Goal: Task Accomplishment & Management: Manage account settings

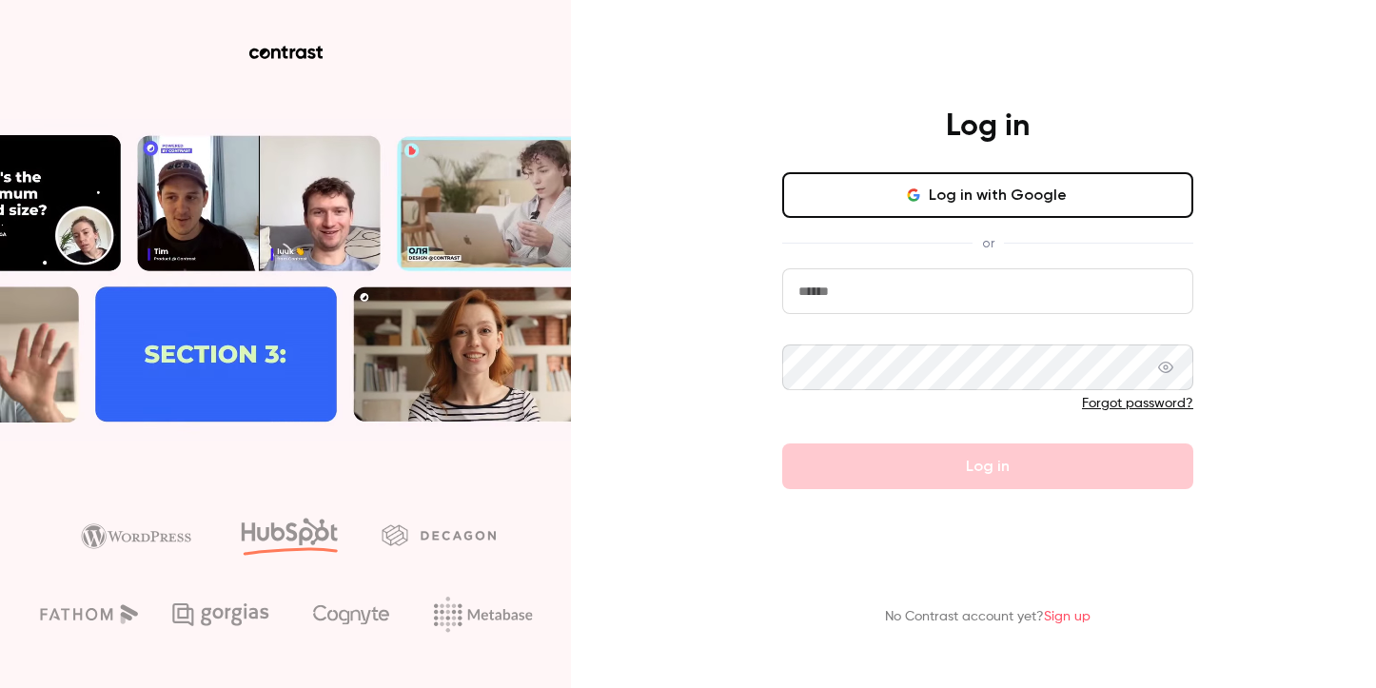
click at [990, 205] on button "Log in with Google" at bounding box center [987, 195] width 411 height 46
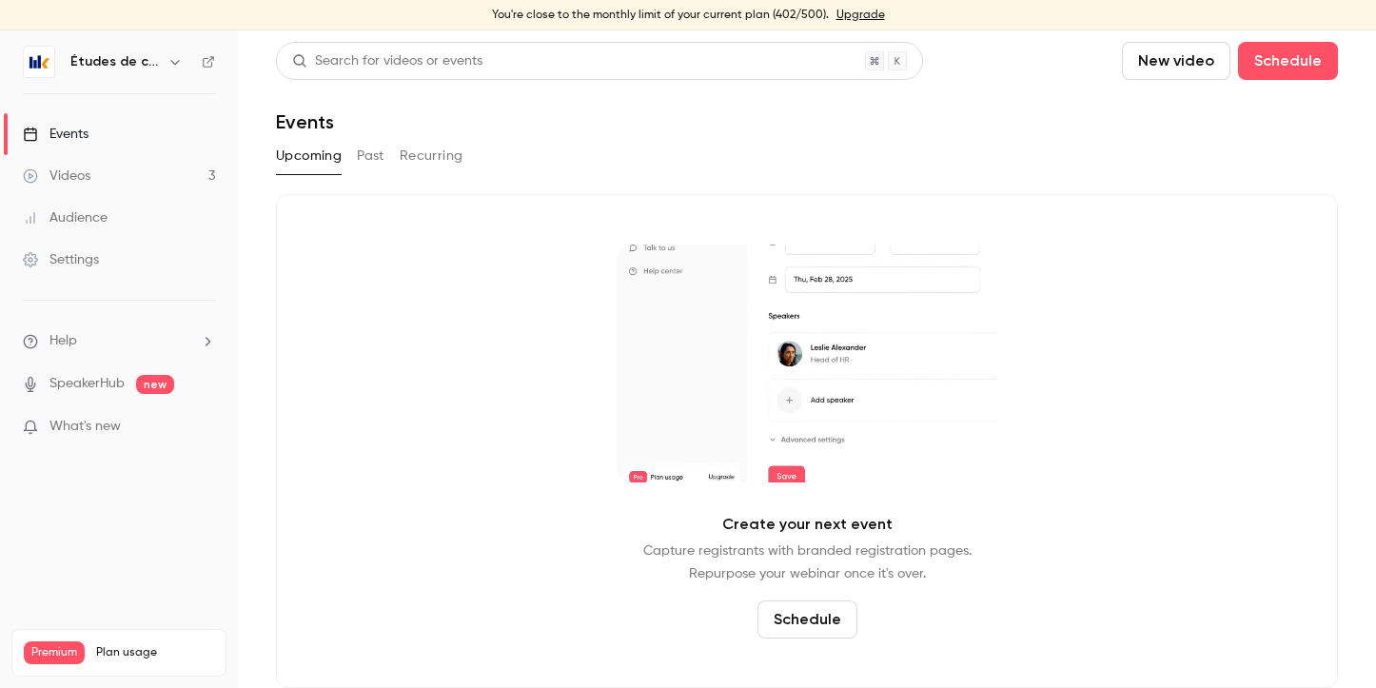
click at [89, 126] on link "Events" at bounding box center [119, 134] width 238 height 42
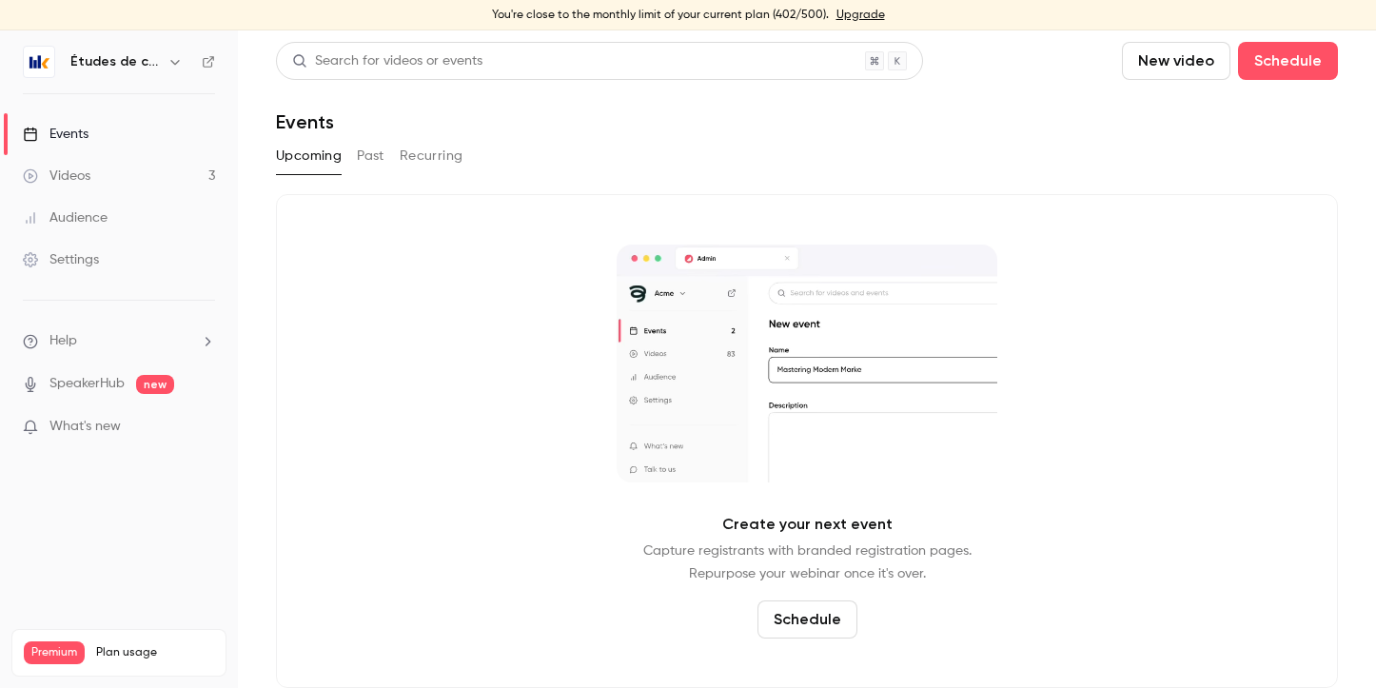
click at [98, 141] on link "Events" at bounding box center [119, 134] width 238 height 42
click at [94, 168] on link "Videos 3" at bounding box center [119, 176] width 238 height 42
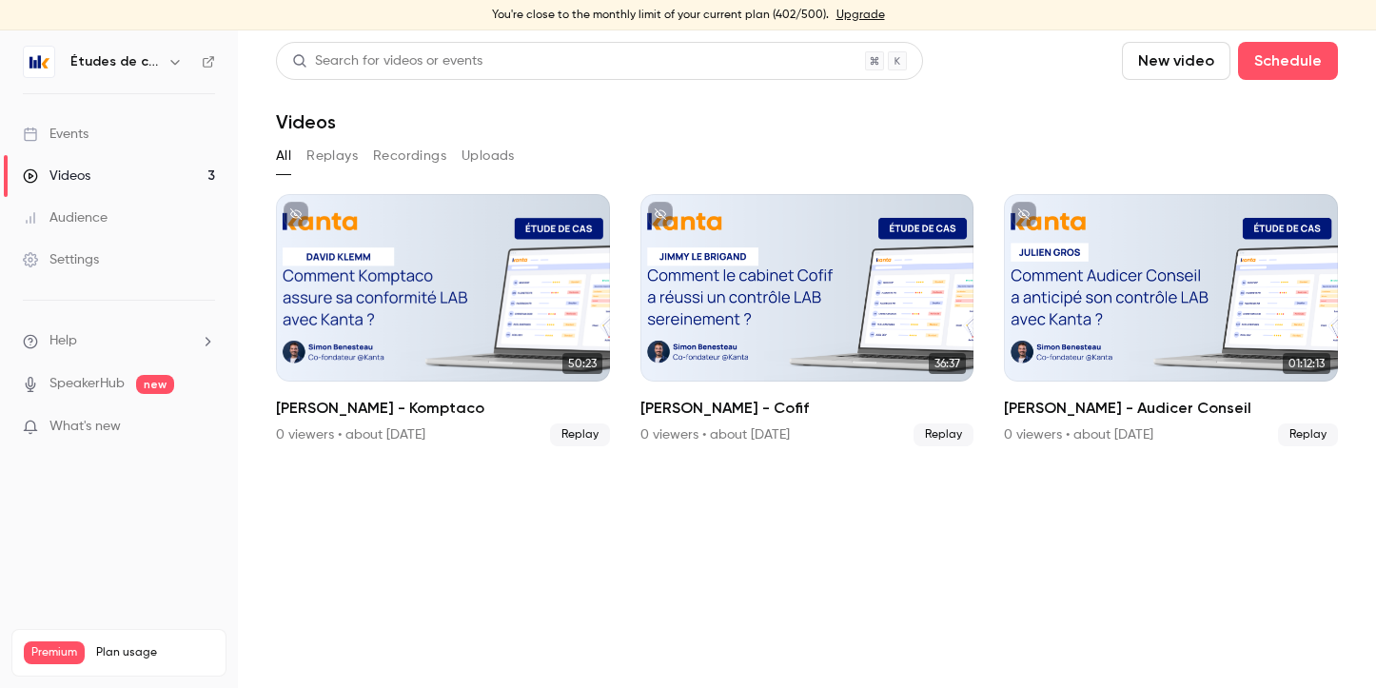
click at [167, 66] on icon "button" at bounding box center [174, 61] width 15 height 15
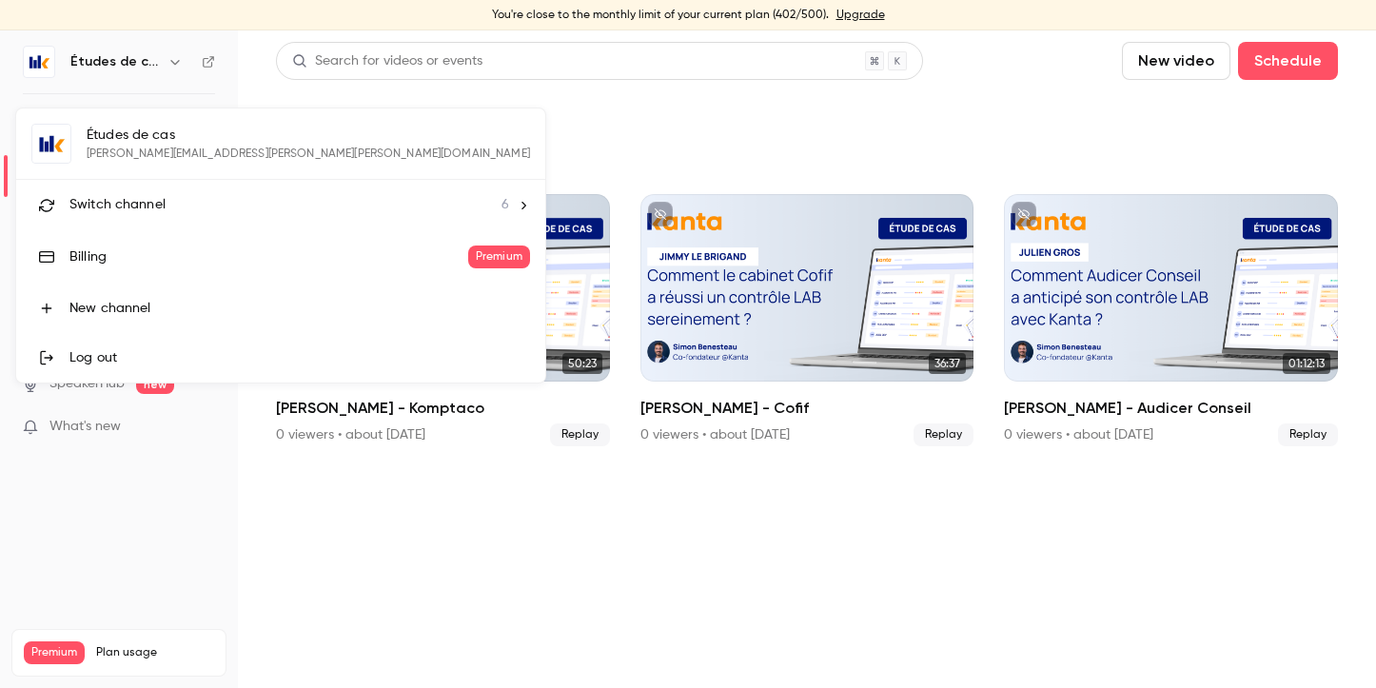
click at [182, 195] on div "Switch channel 6" at bounding box center [289, 205] width 440 height 20
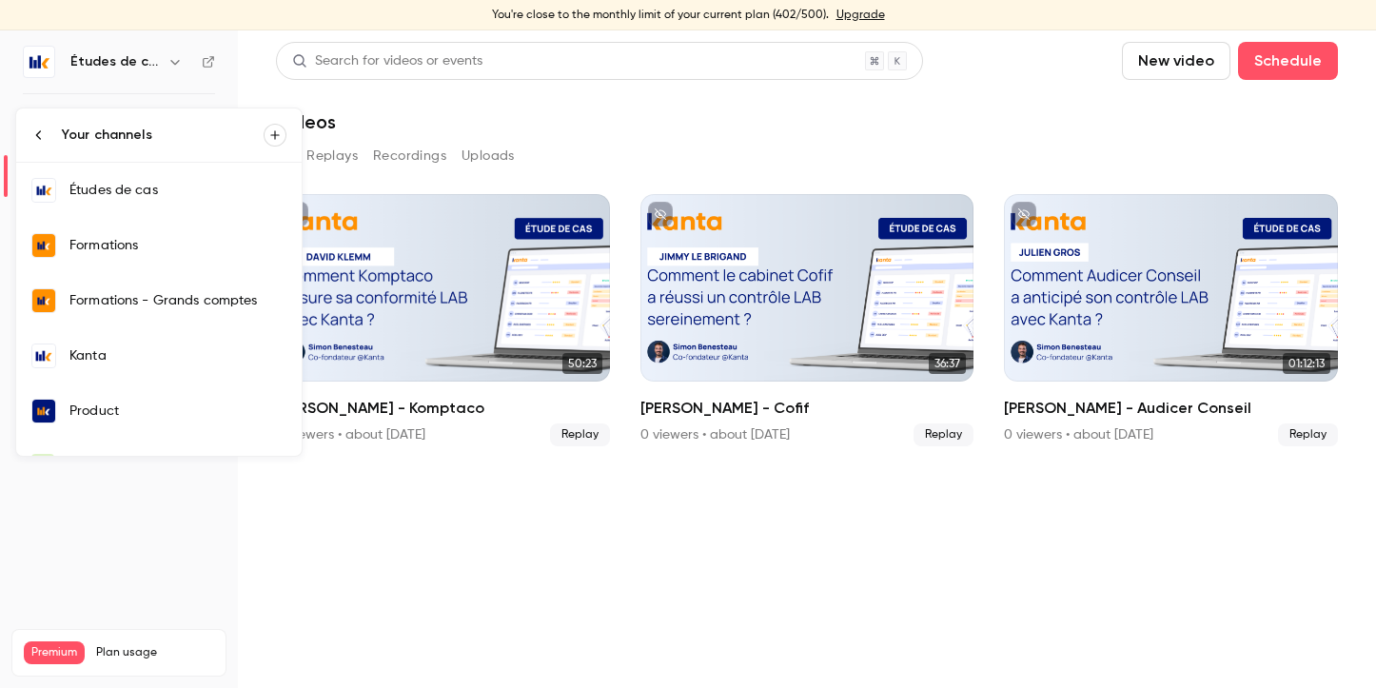
click at [133, 236] on div "Formations" at bounding box center [177, 245] width 217 height 19
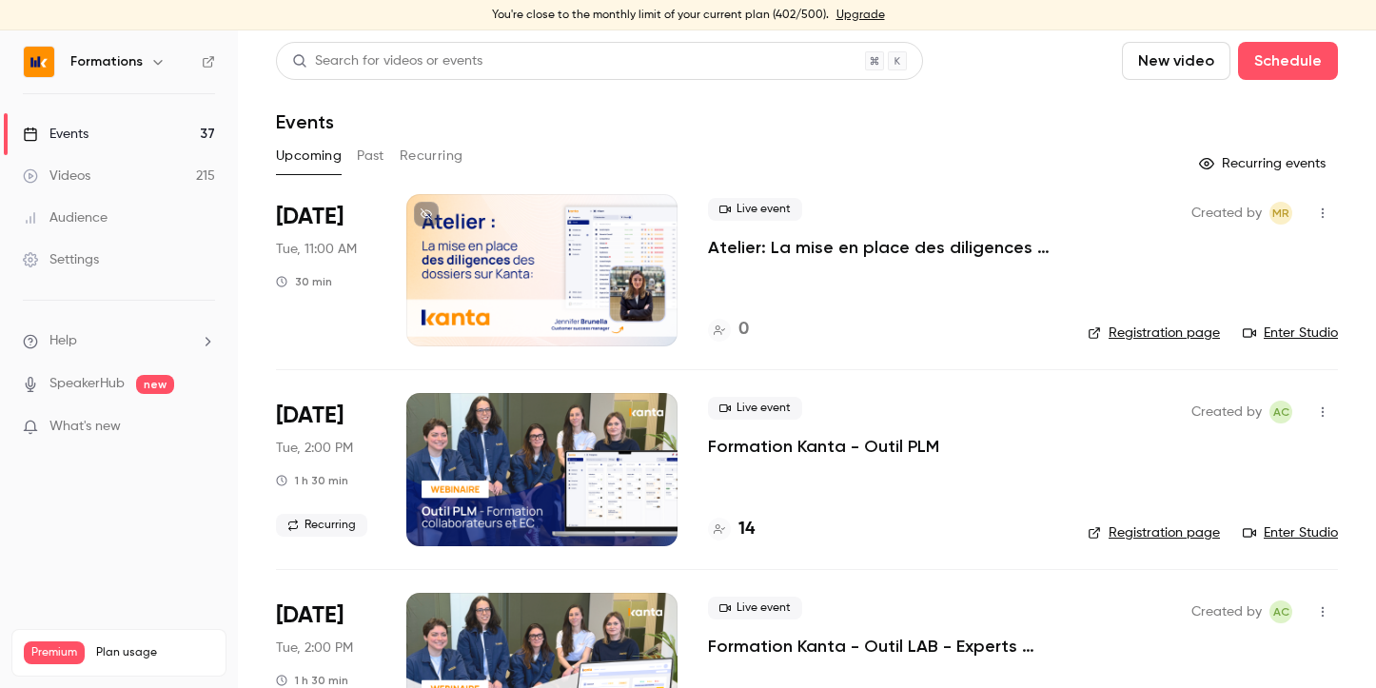
click at [375, 158] on button "Past" at bounding box center [371, 156] width 28 height 30
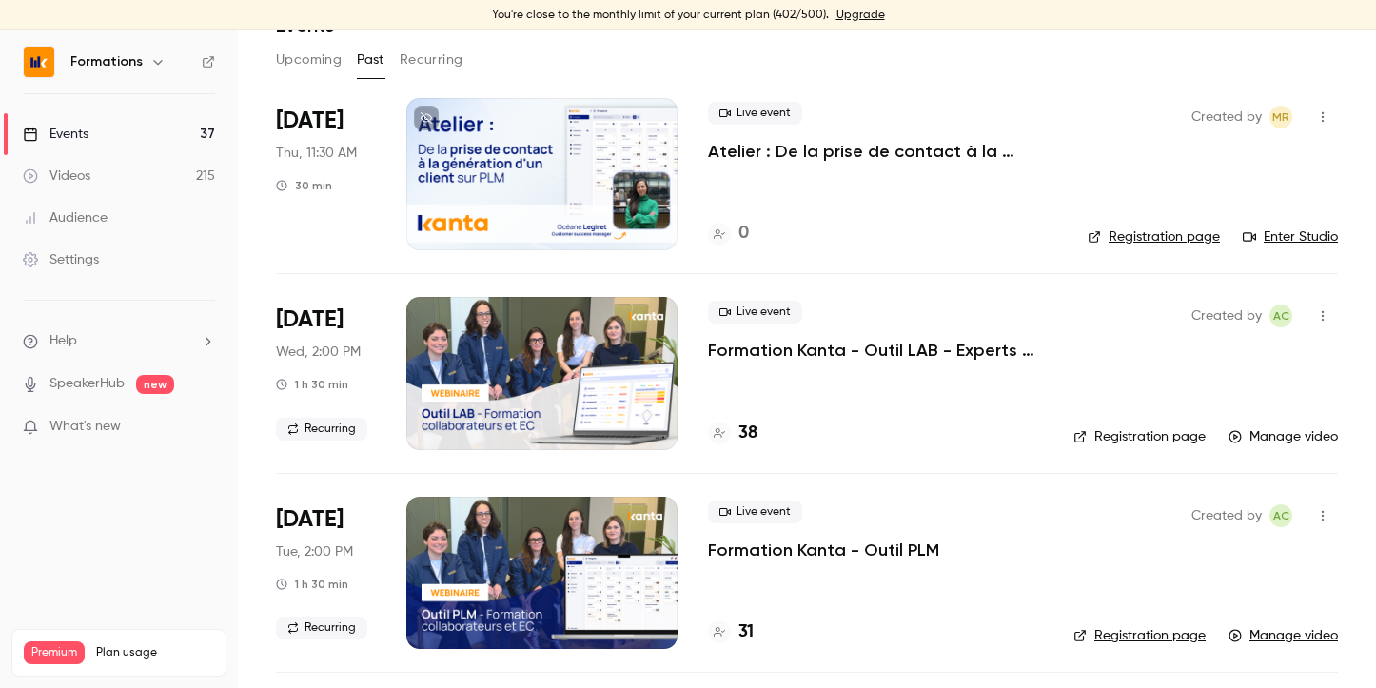
scroll to position [124, 0]
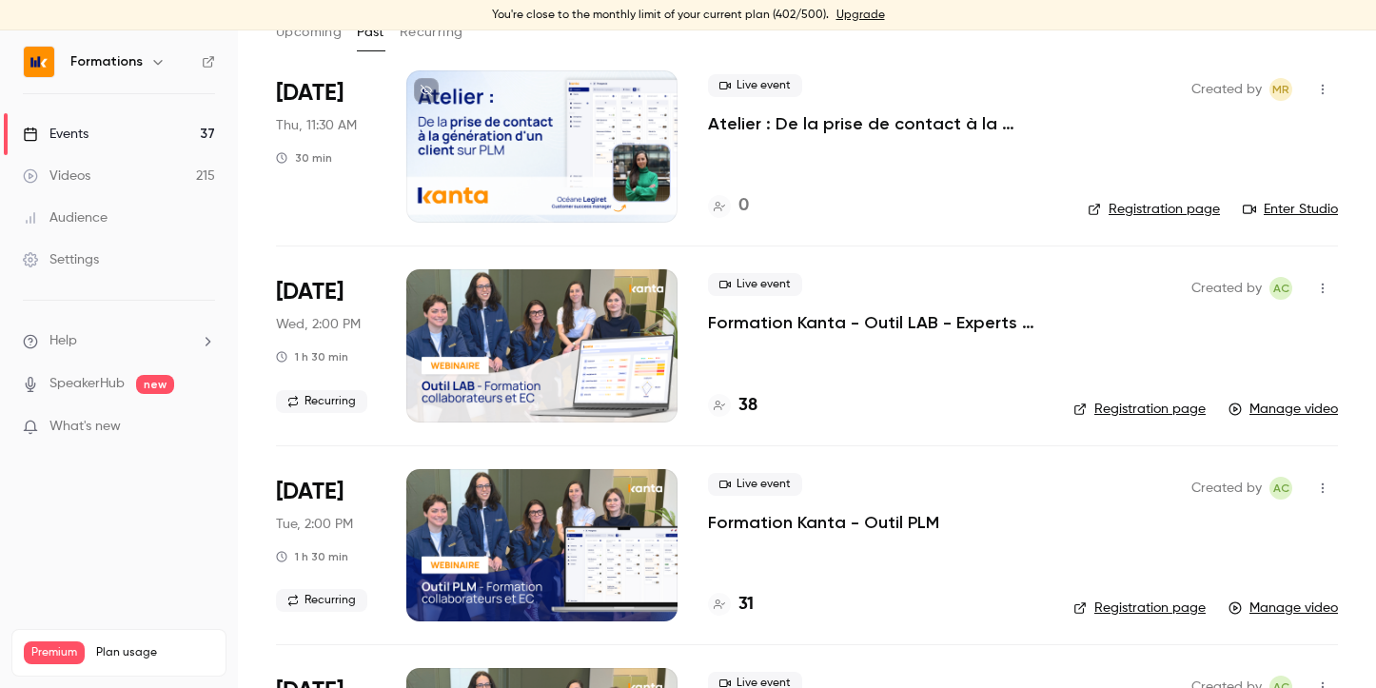
click at [803, 325] on p "Formation Kanta - Outil LAB - Experts Comptables & Collaborateurs" at bounding box center [875, 322] width 335 height 23
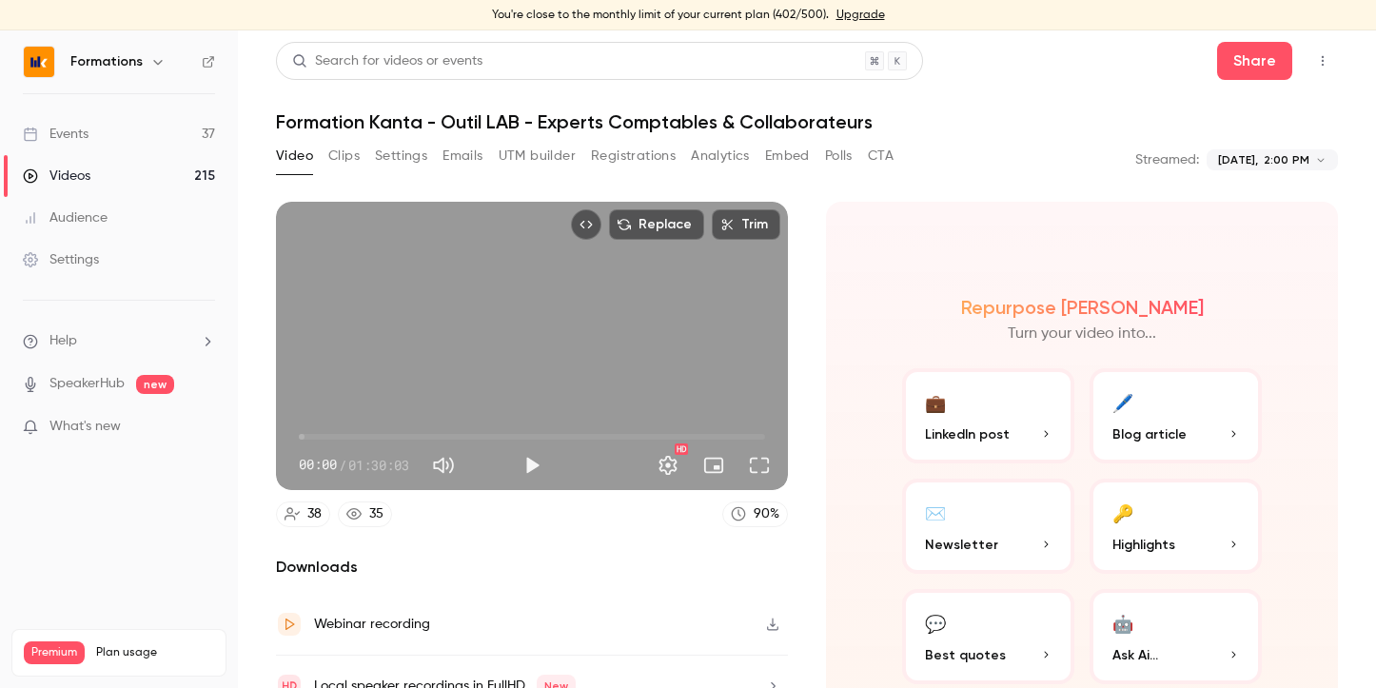
click at [627, 162] on button "Registrations" at bounding box center [633, 156] width 85 height 30
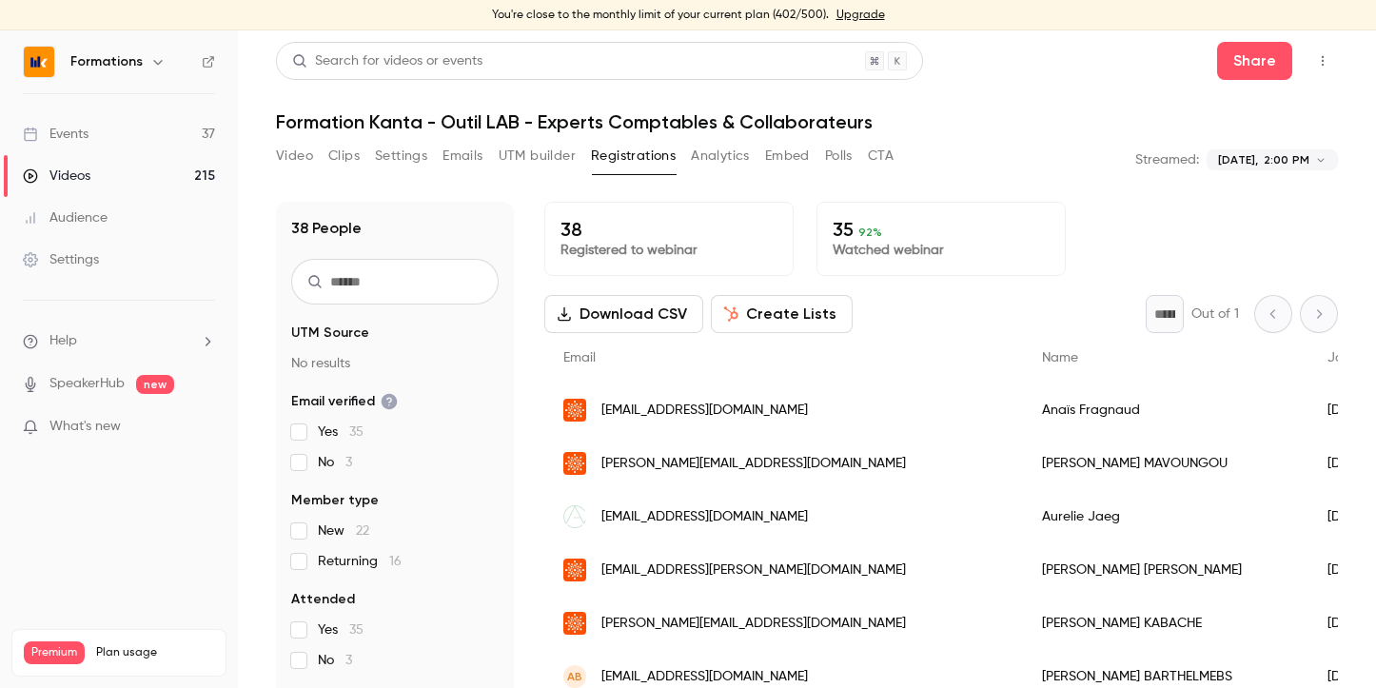
click at [379, 281] on input "text" at bounding box center [394, 282] width 207 height 46
paste input "**********"
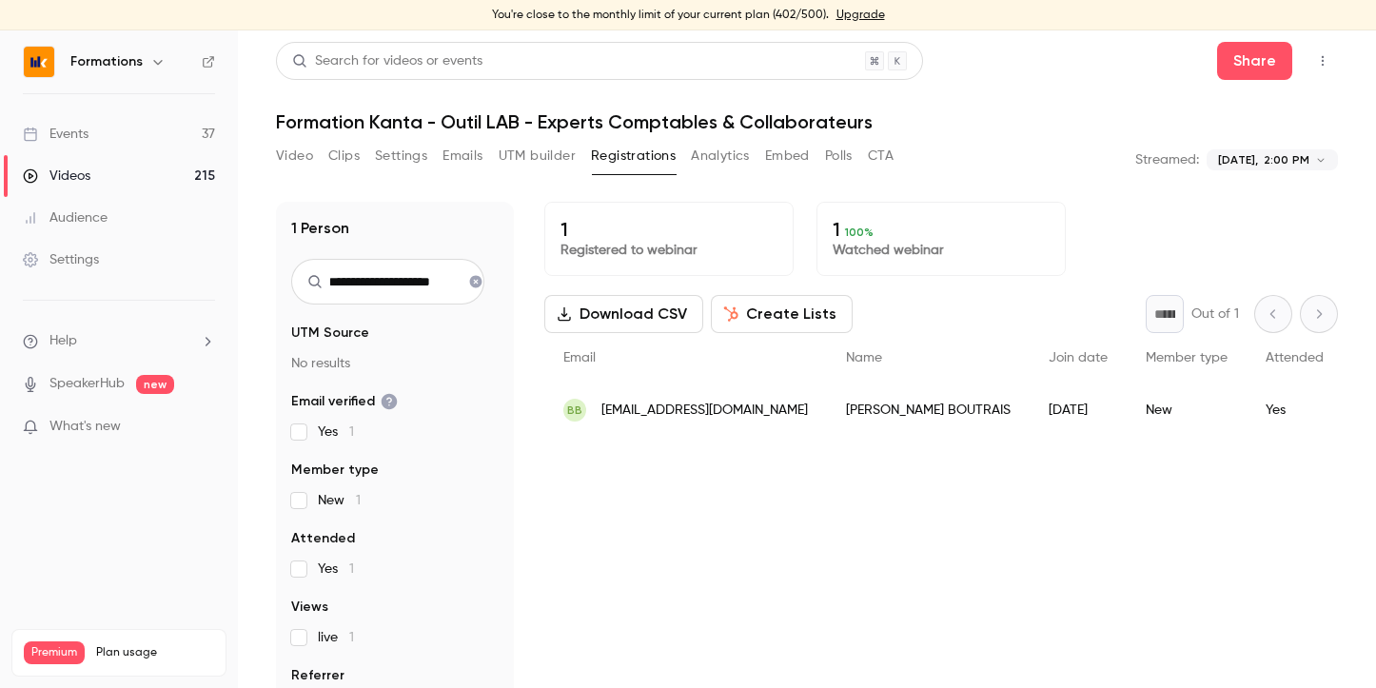
type input "**********"
